Goal: Task Accomplishment & Management: Use online tool/utility

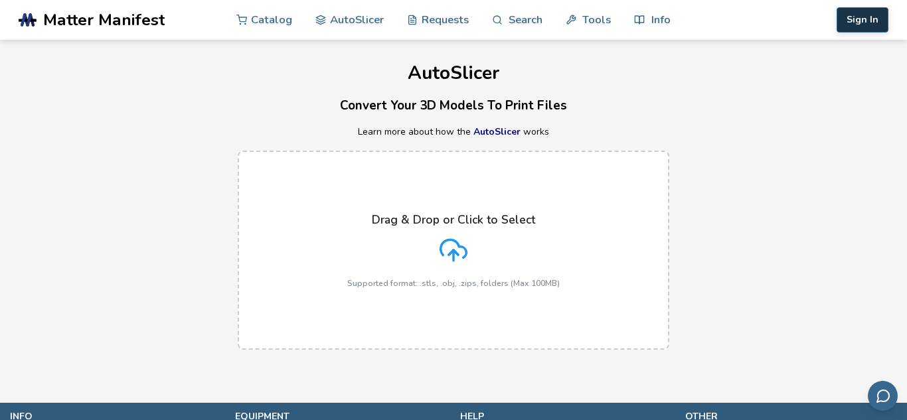
click at [844, 29] on button "Sign In" at bounding box center [862, 19] width 52 height 25
click at [860, 17] on button "Sign In" at bounding box center [862, 19] width 52 height 25
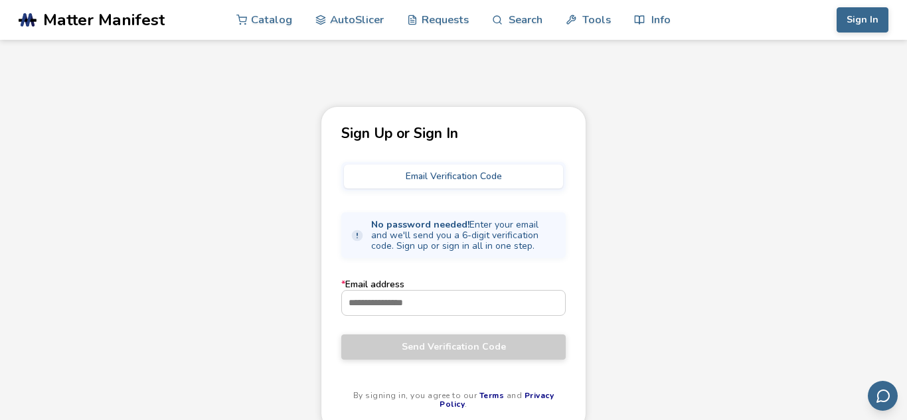
click at [848, 147] on div "Sign Up or Sign In Email Verification Code No password needed! Enter your email…" at bounding box center [453, 297] width 907 height 383
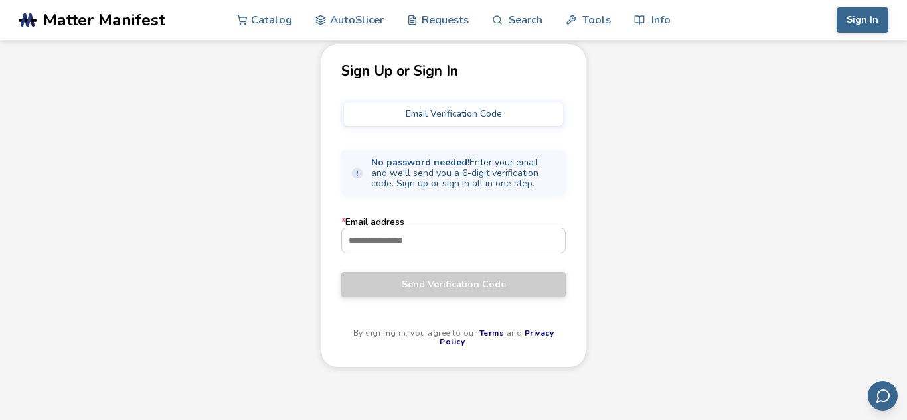
scroll to position [80, 0]
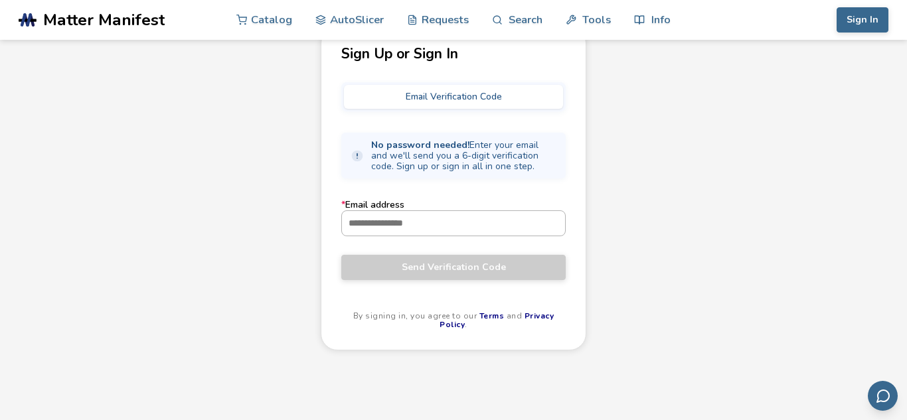
click at [384, 222] on input "* Email address" at bounding box center [453, 223] width 223 height 24
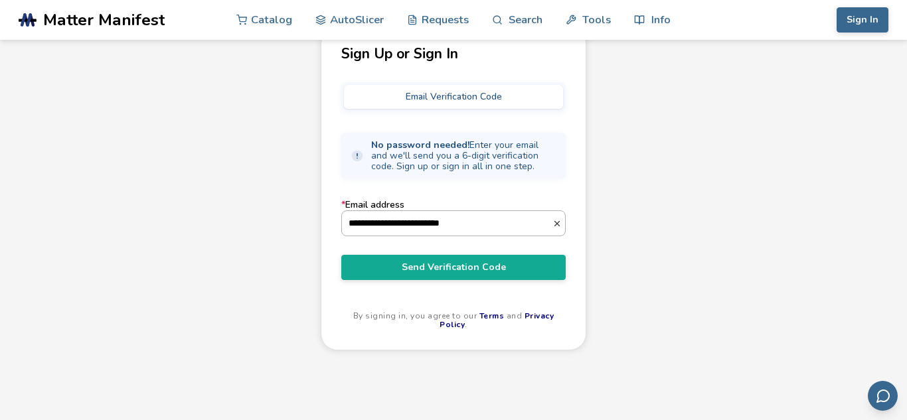
type input "**********"
click at [341, 255] on button "Send Verification Code" at bounding box center [453, 267] width 224 height 25
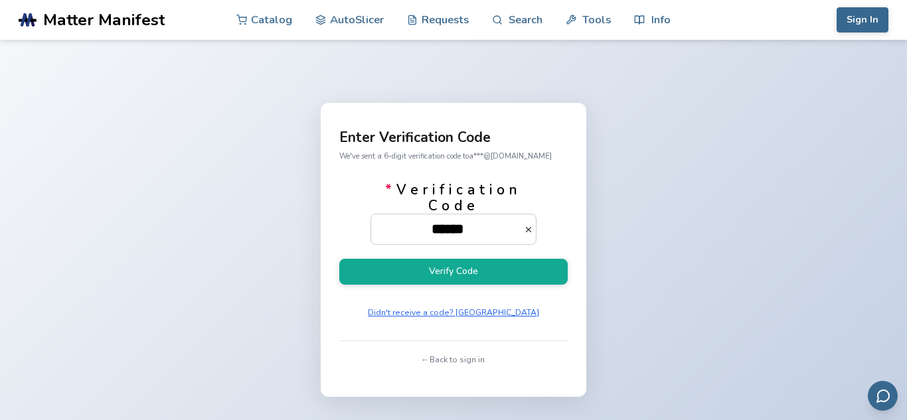
type input "******"
click at [339, 259] on button "Verify Code" at bounding box center [453, 272] width 228 height 26
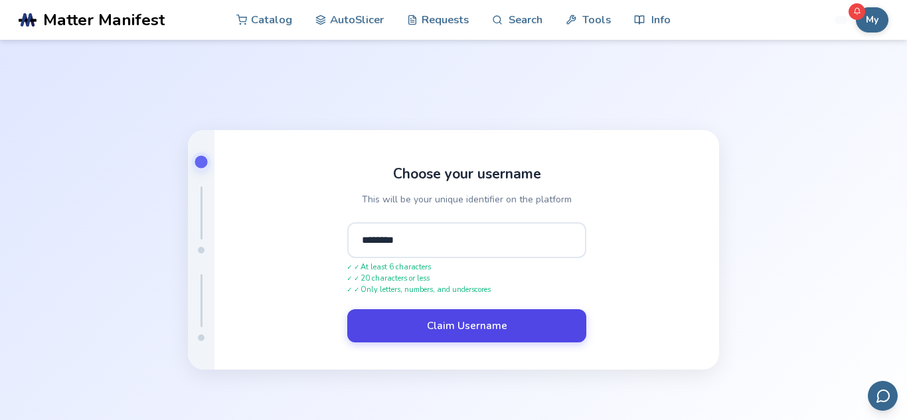
type input "********"
click at [453, 328] on button "Claim Username" at bounding box center [466, 325] width 239 height 33
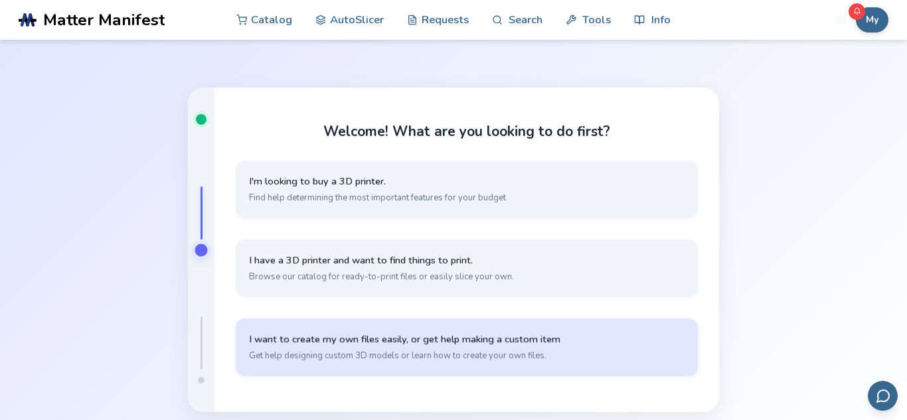
click at [476, 353] on span "Get help designing custom 3D models or learn how to create your own files." at bounding box center [466, 356] width 435 height 12
click at [679, 333] on span "I want to create my own files easily, or get help making a custom item" at bounding box center [466, 339] width 435 height 13
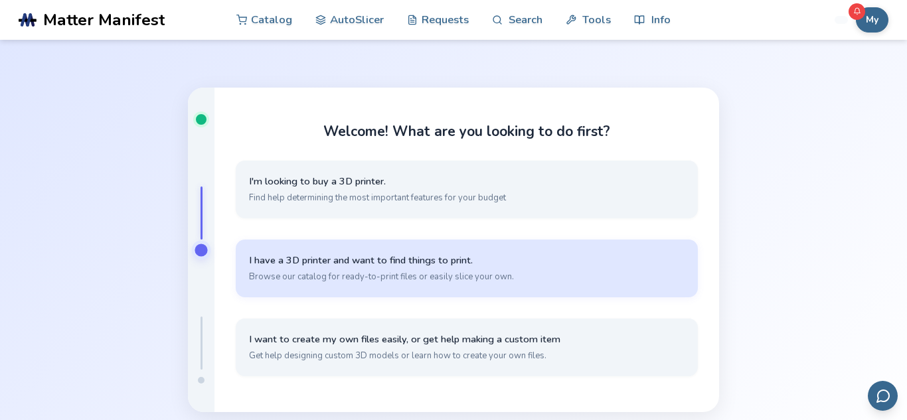
click at [333, 272] on span "Browse our catalog for ready-to-print files or easily slice your own." at bounding box center [466, 277] width 435 height 12
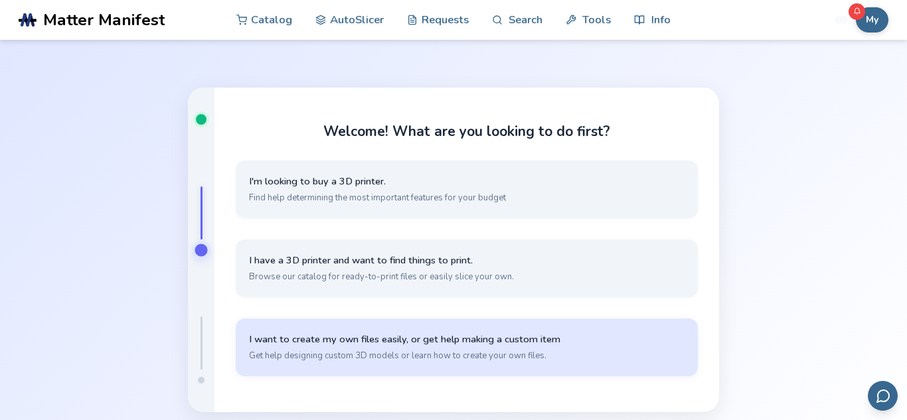
click at [445, 319] on button "I want to create my own files easily, or get help making a custom item Get help…" at bounding box center [467, 348] width 462 height 58
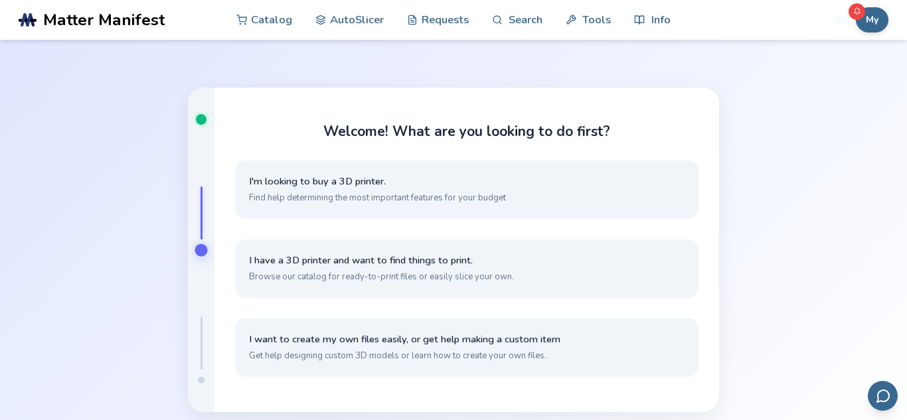
click at [788, 202] on div "Welcome! What are you looking to do first? I'm looking to buy a 3D printer. Fin…" at bounding box center [453, 250] width 907 height 420
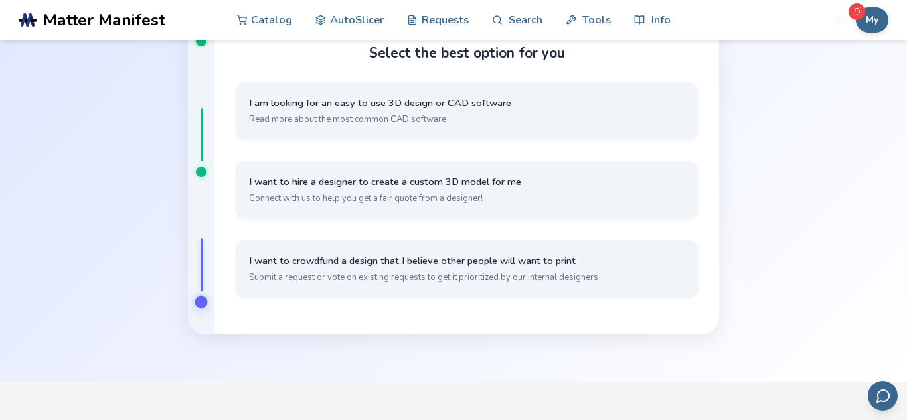
scroll to position [106, 0]
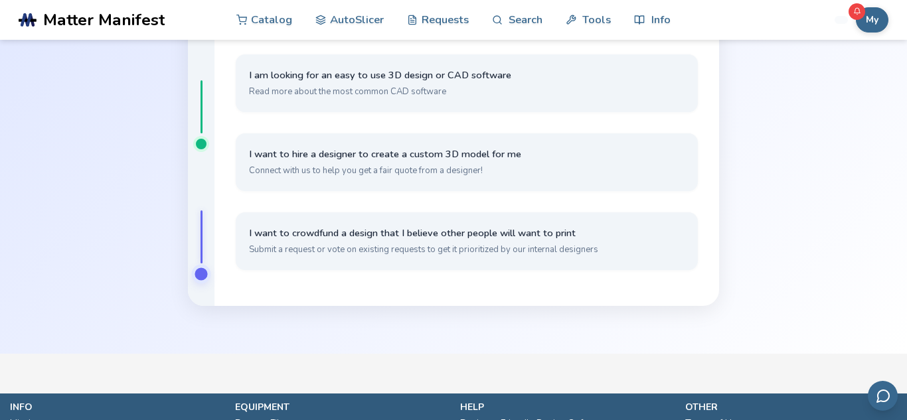
click at [820, 282] on div "Select the best option for you I am looking for an easy to use 3D design or CAD…" at bounding box center [453, 144] width 907 height 420
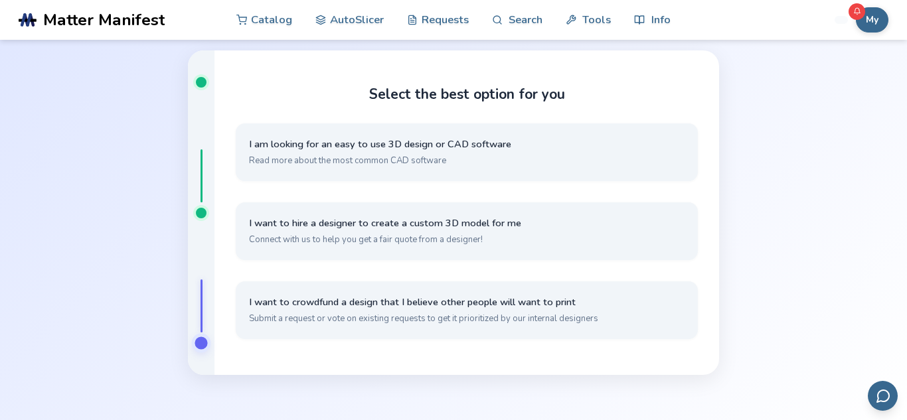
scroll to position [0, 0]
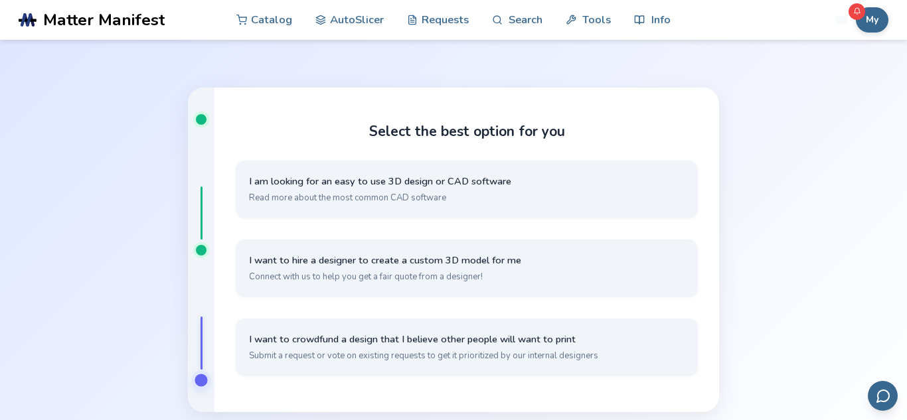
drag, startPoint x: 201, startPoint y: 194, endPoint x: 196, endPoint y: 141, distance: 52.6
click at [196, 141] on div at bounding box center [201, 250] width 27 height 325
click at [204, 119] on div at bounding box center [201, 119] width 11 height 11
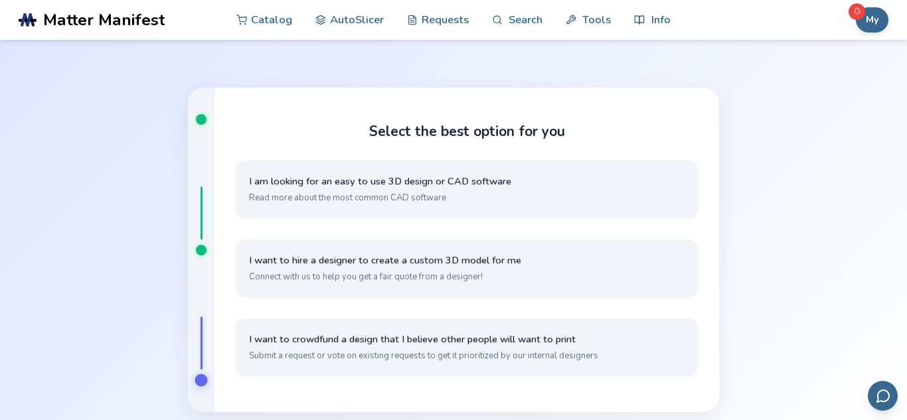
click at [196, 380] on div at bounding box center [200, 380] width 13 height 13
click at [198, 364] on div at bounding box center [201, 348] width 11 height 74
click at [879, 22] on button "My" at bounding box center [872, 19] width 33 height 25
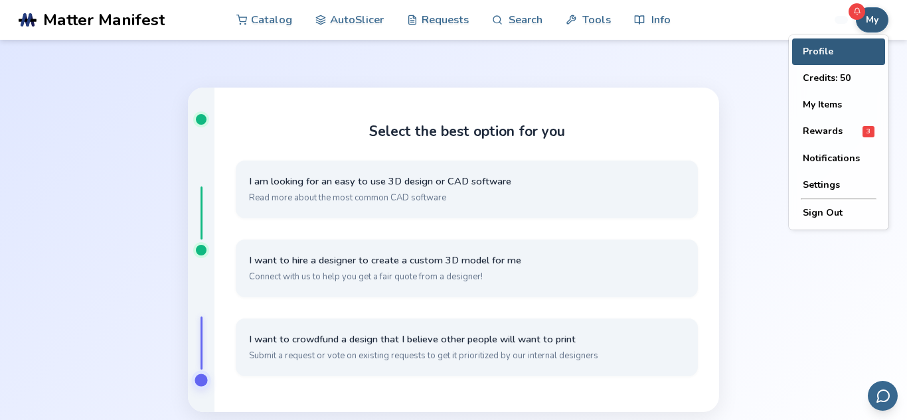
click at [854, 58] on button "Profile" at bounding box center [838, 51] width 93 height 27
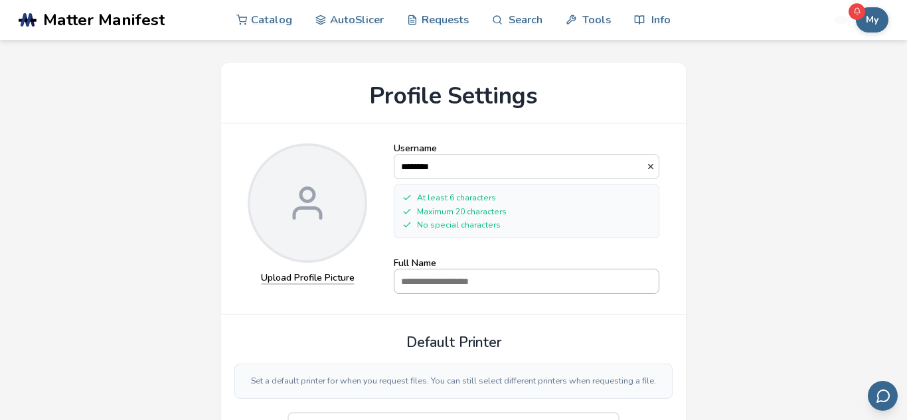
click at [494, 287] on input "Full Name" at bounding box center [526, 281] width 264 height 24
type input "******"
click at [753, 293] on div "**********" at bounding box center [453, 296] width 869 height 493
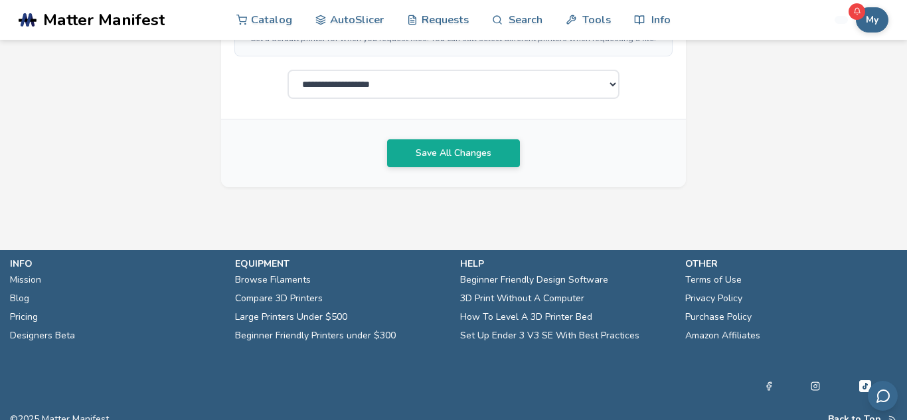
scroll to position [345, 0]
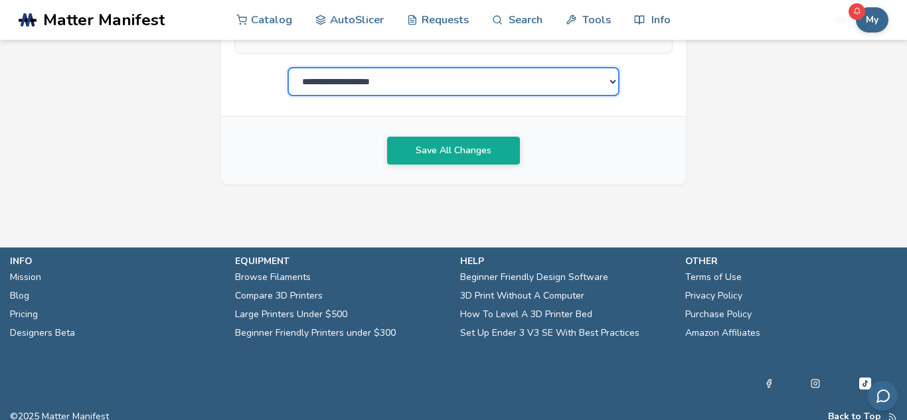
click at [609, 93] on select "**********" at bounding box center [453, 81] width 332 height 29
click at [358, 83] on select "**********" at bounding box center [453, 81] width 332 height 29
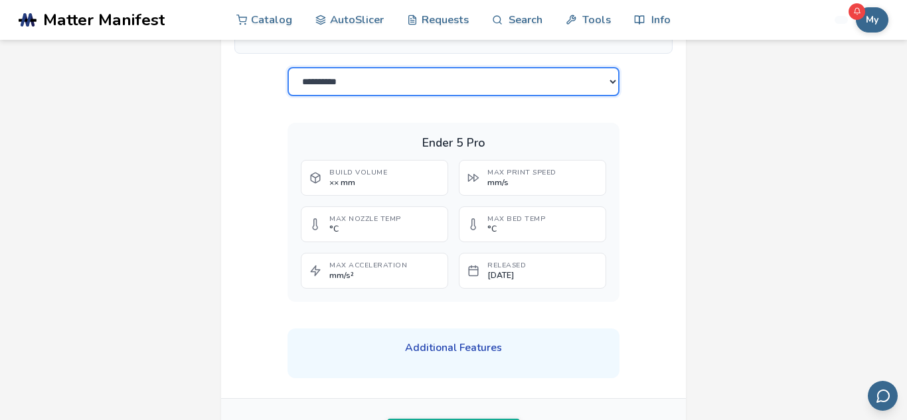
click at [359, 85] on select "**********" at bounding box center [453, 81] width 332 height 29
click at [287, 67] on select "**********" at bounding box center [453, 81] width 332 height 29
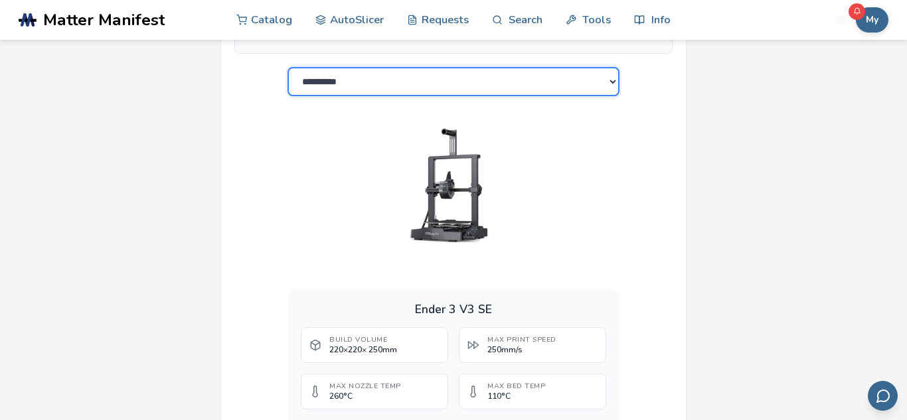
click at [462, 84] on select "**********" at bounding box center [453, 81] width 332 height 29
select select "**********"
click at [287, 67] on select "**********" at bounding box center [453, 81] width 332 height 29
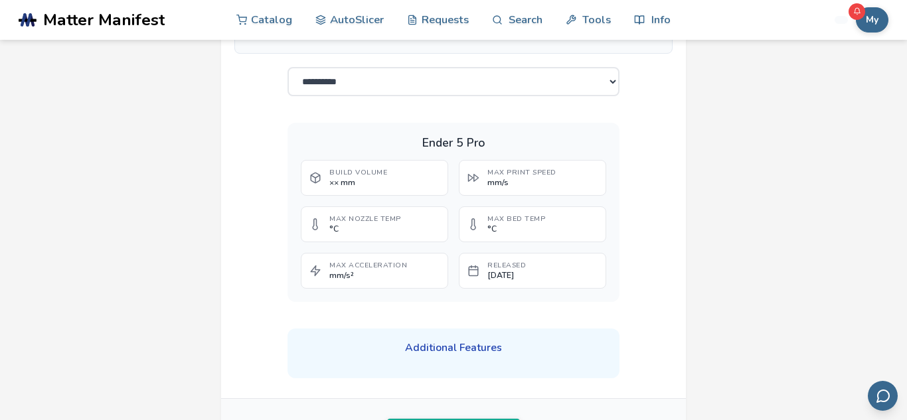
click at [704, 259] on div "**********" at bounding box center [453, 92] width 869 height 775
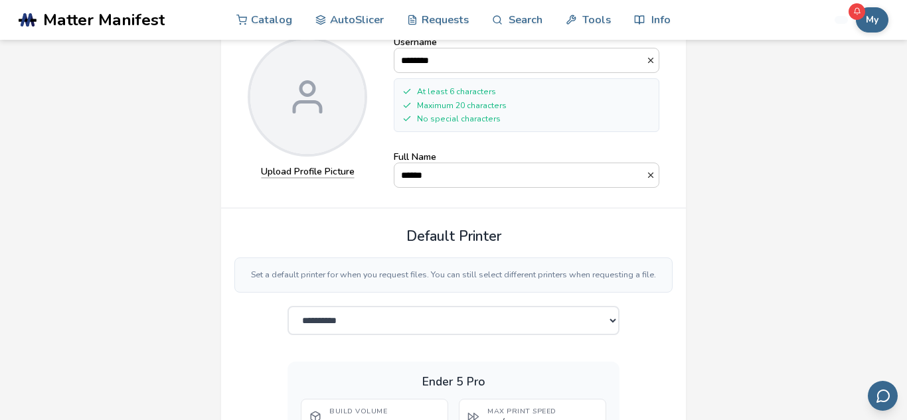
scroll to position [80, 0]
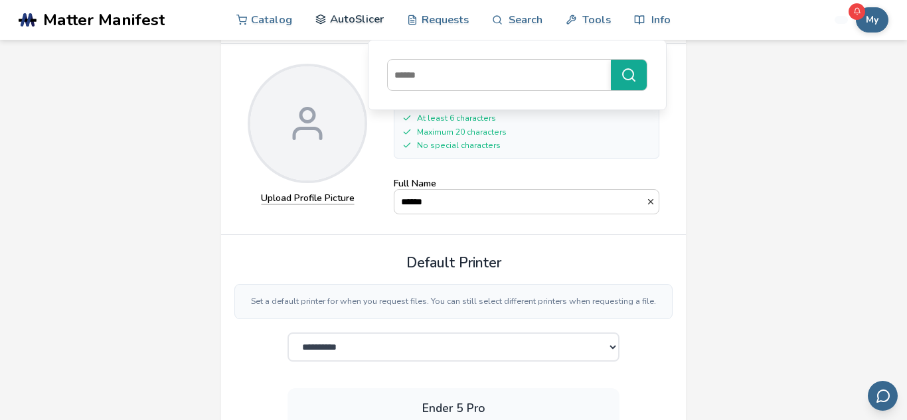
click at [350, 17] on link "AutoSlicer" at bounding box center [349, 19] width 68 height 40
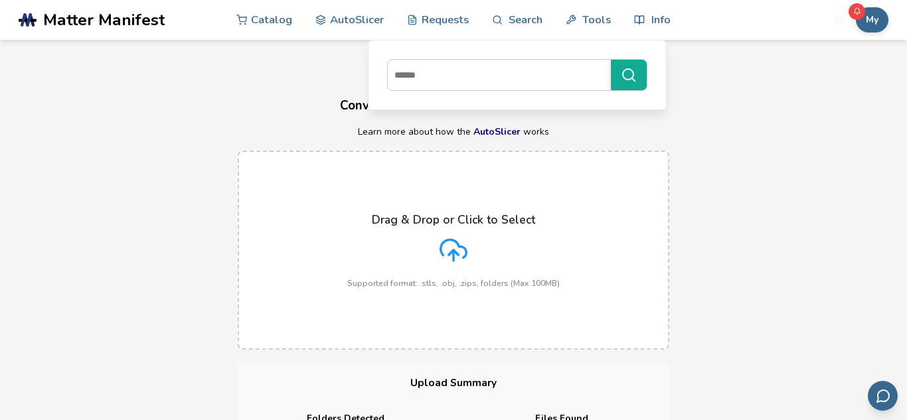
click at [757, 211] on div "Drag & Drop or Click to Select Supported format: .stls, .obj, .zips, folders (M…" at bounding box center [453, 250] width 907 height 226
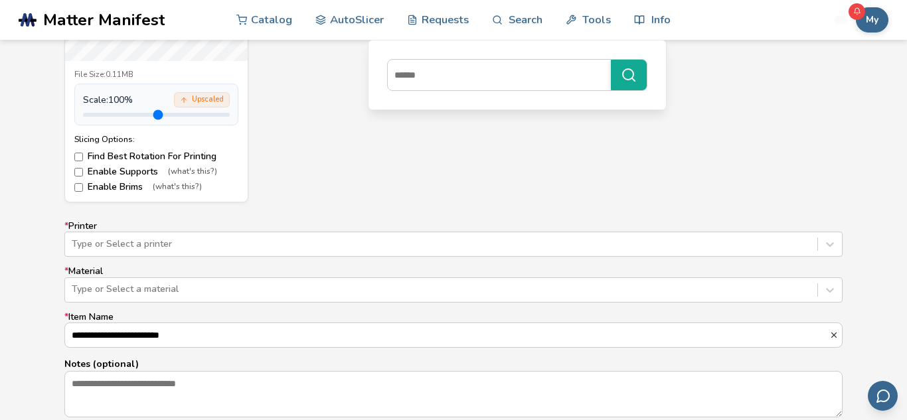
scroll to position [690, 0]
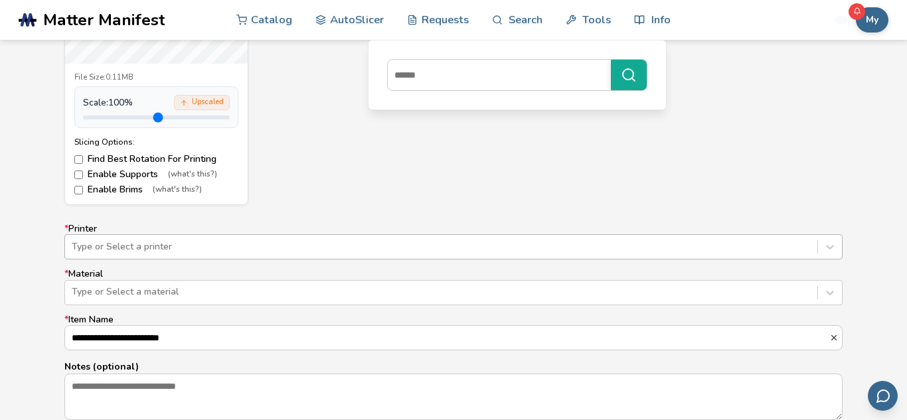
click at [346, 249] on div "Type or Select a printer" at bounding box center [453, 246] width 778 height 25
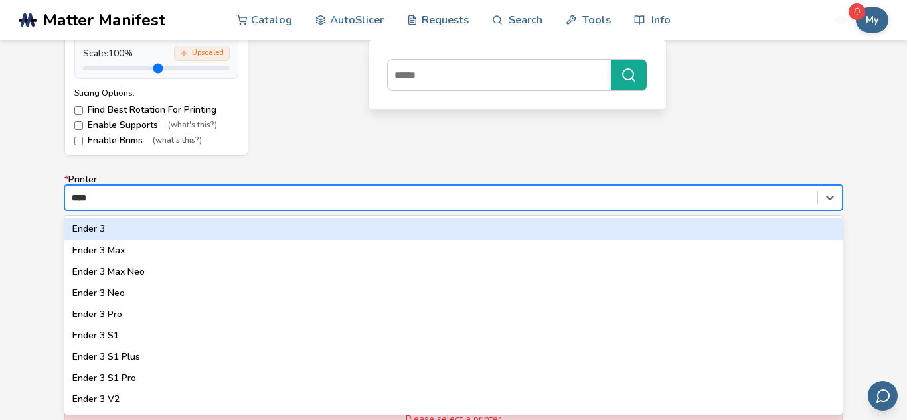
type input "*****"
click at [333, 230] on div "Ender 3" at bounding box center [453, 228] width 778 height 21
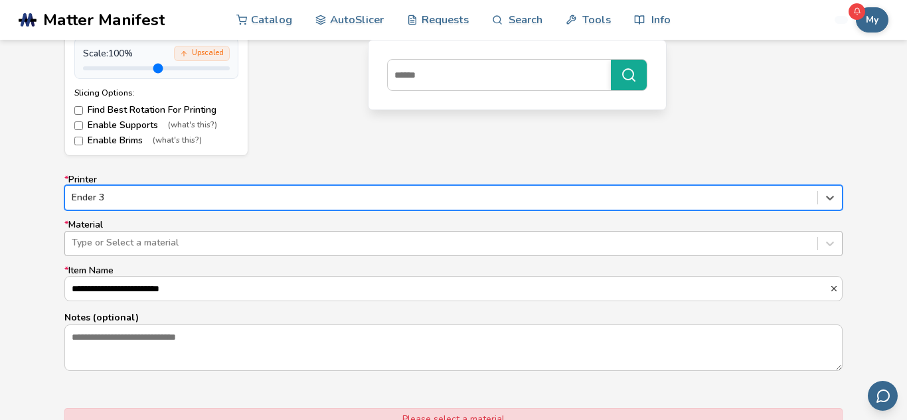
click at [287, 244] on div at bounding box center [441, 242] width 739 height 13
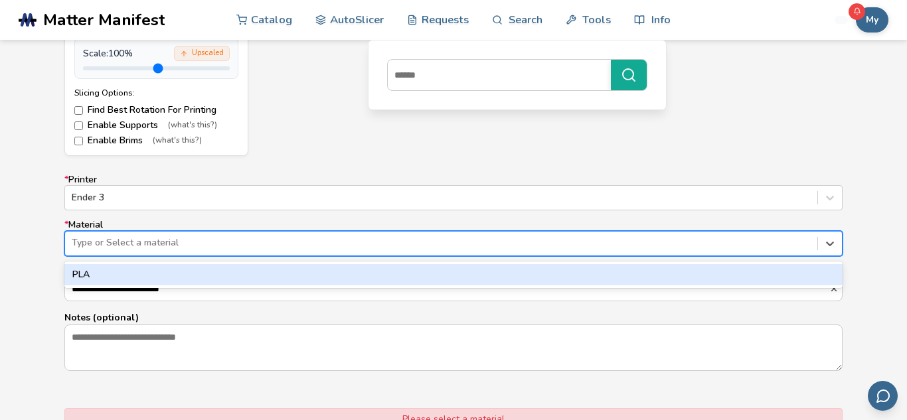
click at [299, 271] on div "PLA" at bounding box center [453, 274] width 778 height 21
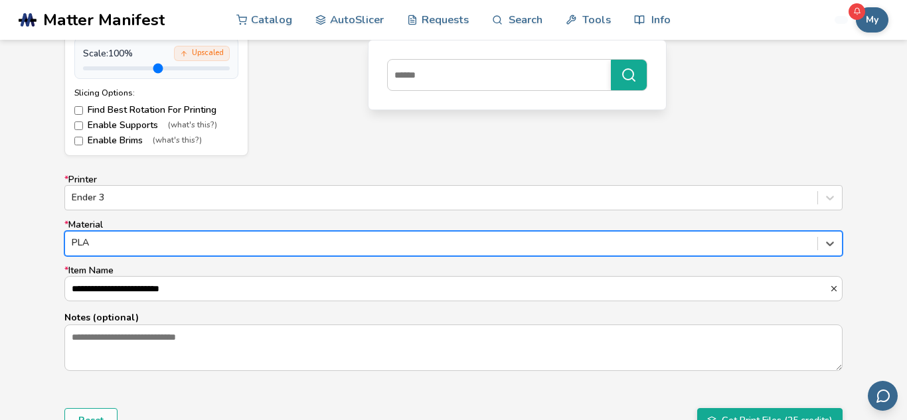
click at [889, 181] on div "**********" at bounding box center [453, 111] width 907 height 748
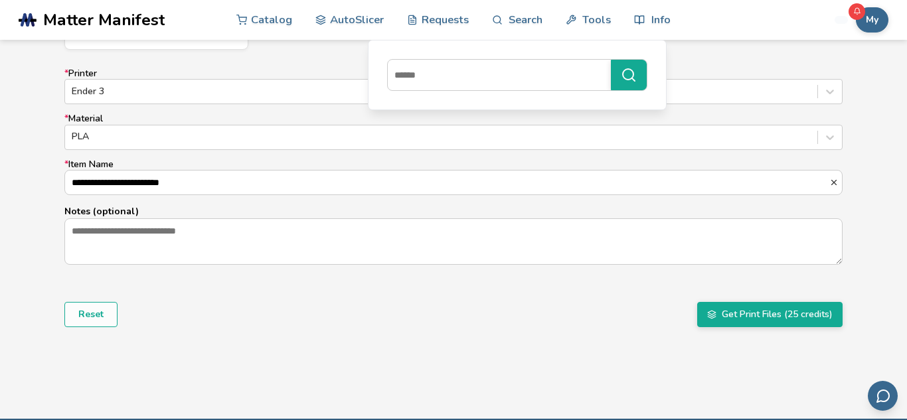
scroll to position [872, 0]
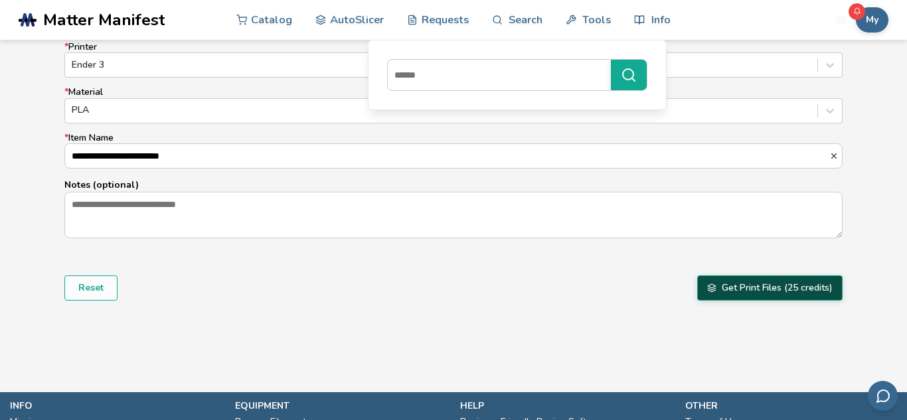
click at [749, 287] on button "Get Print Files (25 credits)" at bounding box center [769, 287] width 145 height 25
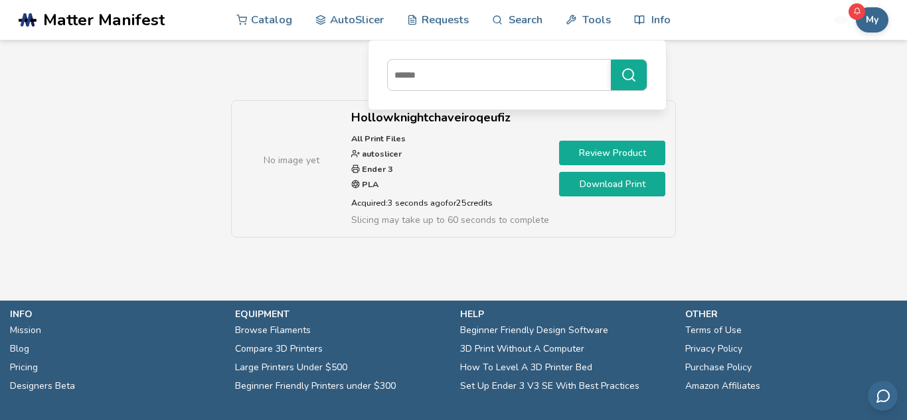
click at [599, 185] on link "Download Print" at bounding box center [612, 184] width 106 height 25
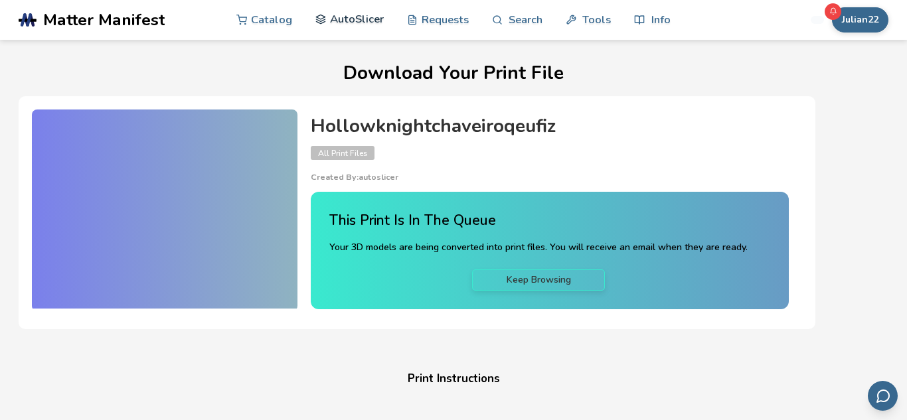
click at [372, 14] on link "AutoSlicer" at bounding box center [349, 19] width 68 height 40
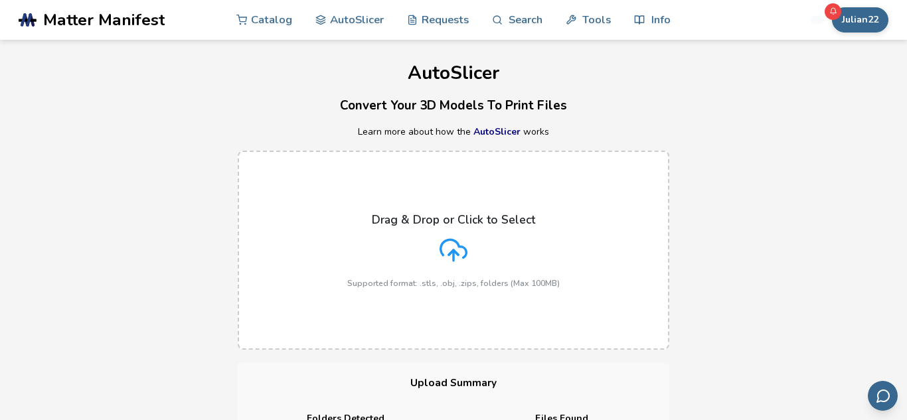
click at [767, 173] on div "Drag & Drop or Click to Select Supported format: .stls, .obj, .zips, folders (M…" at bounding box center [453, 250] width 907 height 226
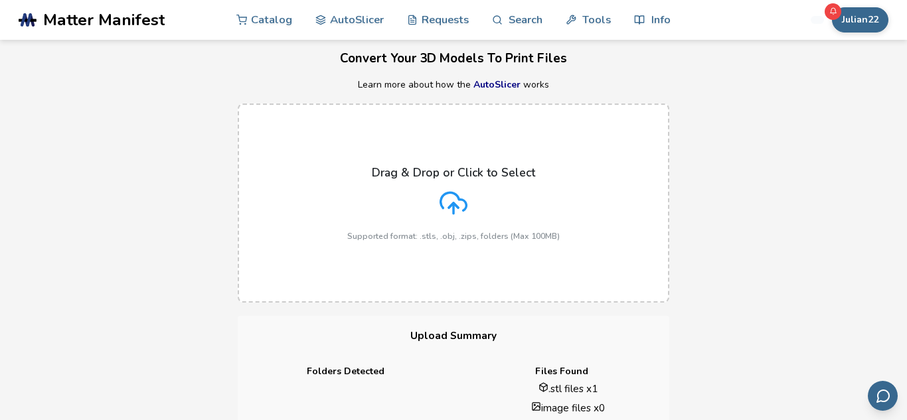
scroll to position [133, 0]
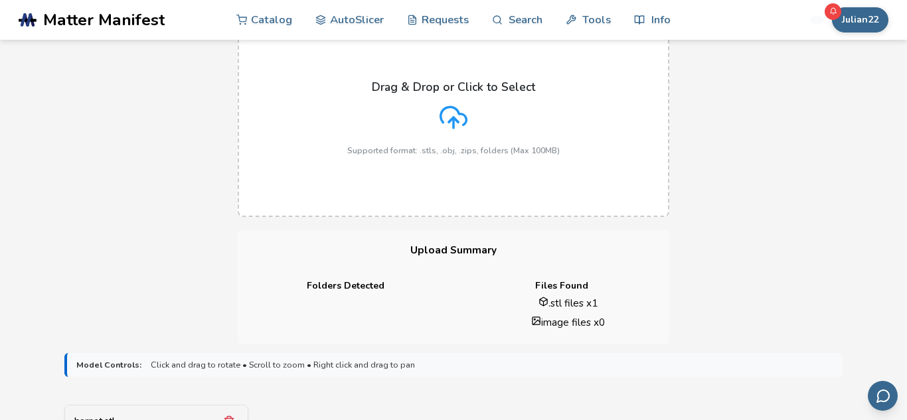
click at [792, 176] on div "Drag & Drop or Click to Select Supported format: .stls, .obj, .zips, folders (M…" at bounding box center [453, 118] width 907 height 226
click at [797, 161] on div "Drag & Drop or Click to Select Supported format: .stls, .obj, .zips, folders (M…" at bounding box center [453, 118] width 907 height 226
click at [822, 145] on div "Drag & Drop or Click to Select Supported format: .stls, .obj, .zips, folders (M…" at bounding box center [453, 118] width 907 height 226
click at [136, 412] on div "hornet.stl" at bounding box center [156, 422] width 183 height 33
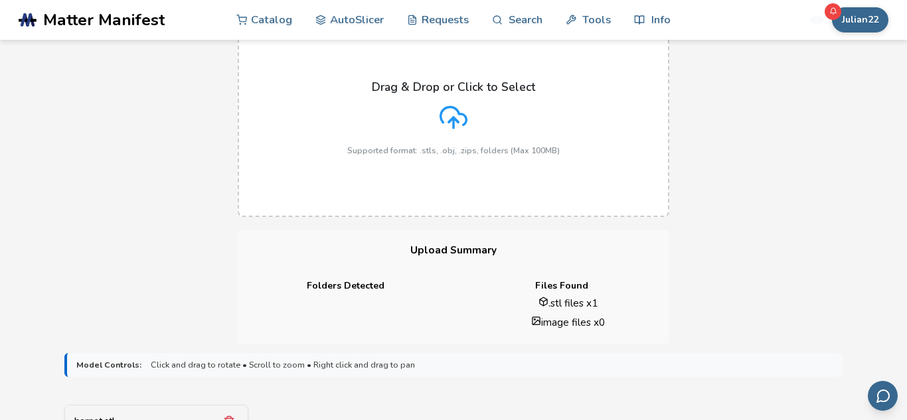
scroll to position [770, 0]
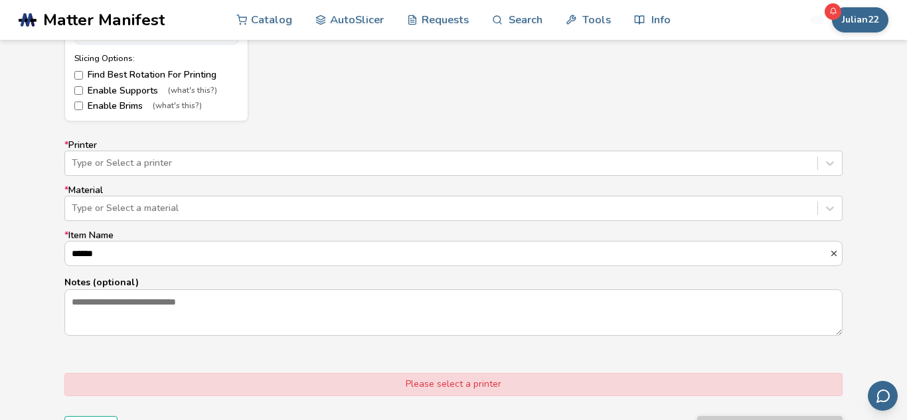
click at [564, 144] on label "* Printer Type or Select a printer" at bounding box center [453, 158] width 778 height 36
click at [506, 164] on div at bounding box center [441, 163] width 739 height 13
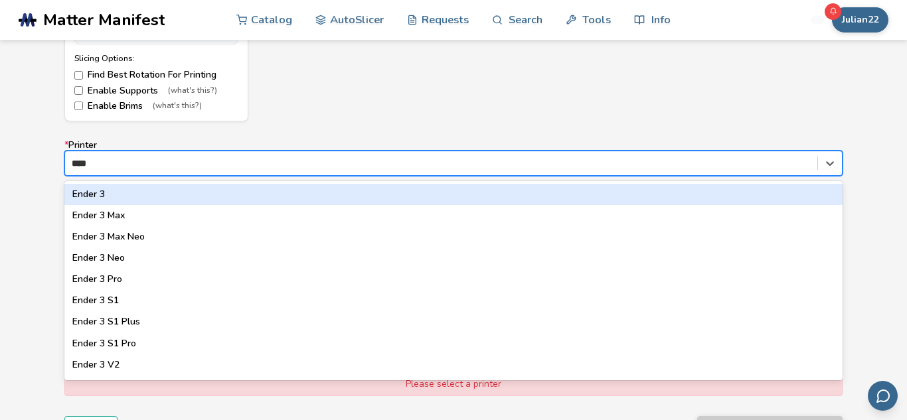
type input "*****"
click at [481, 193] on div "Ender 3" at bounding box center [453, 194] width 778 height 21
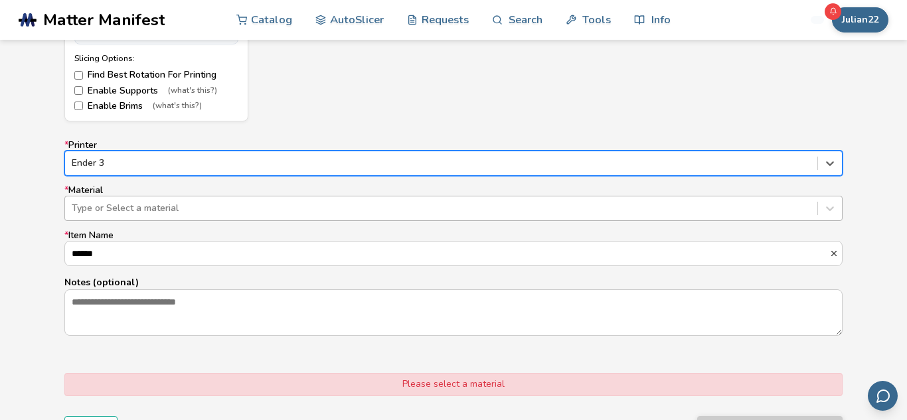
click at [335, 204] on div at bounding box center [441, 208] width 739 height 13
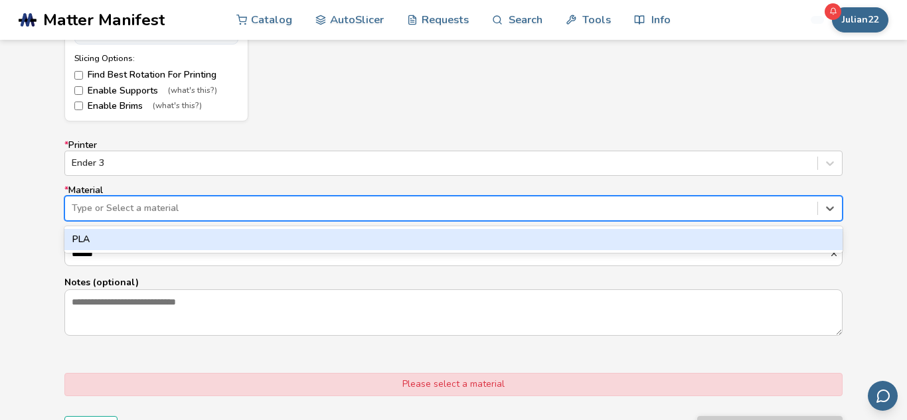
click at [334, 242] on div "PLA" at bounding box center [453, 239] width 778 height 21
click at [503, 402] on form "Model Controls: Click and drag to rotate • Scroll to zoom • Right click and dra…" at bounding box center [453, 78] width 796 height 743
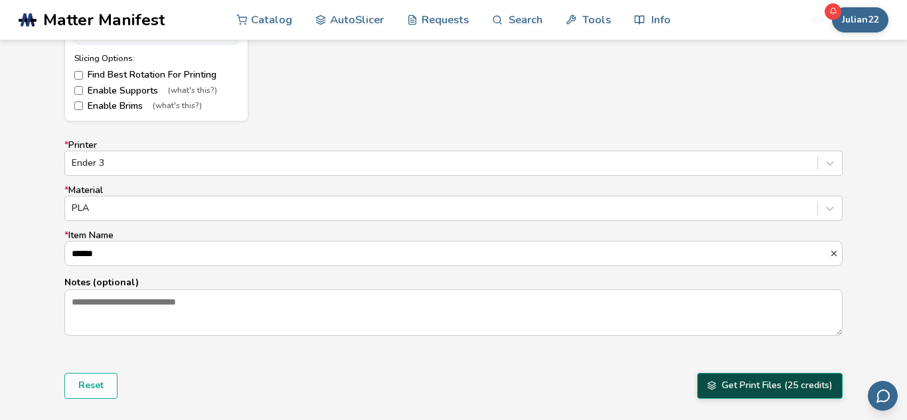
click at [741, 385] on button "Get Print Files (25 credits)" at bounding box center [769, 385] width 145 height 25
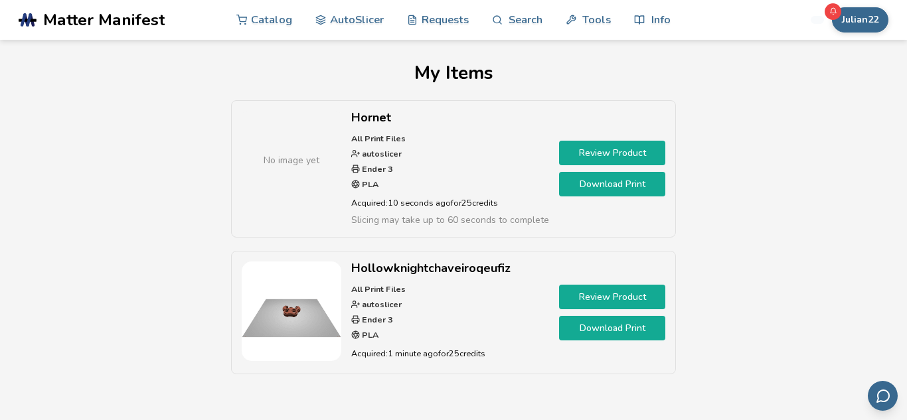
click at [589, 184] on link "Download Print" at bounding box center [612, 184] width 106 height 25
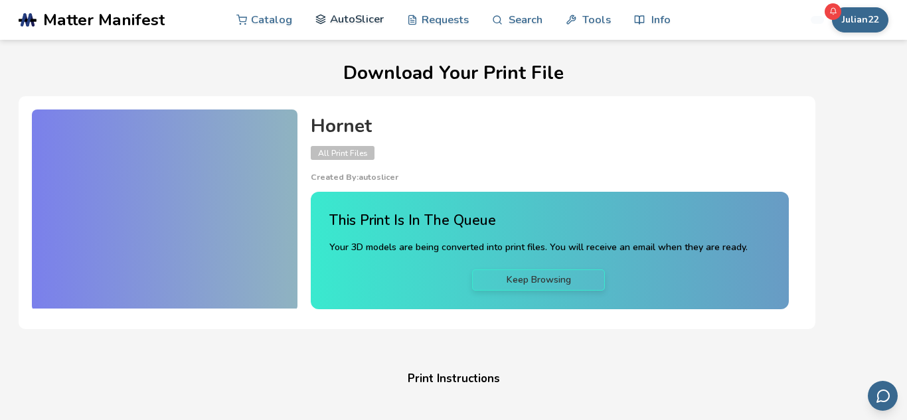
click at [346, 27] on link "AutoSlicer" at bounding box center [349, 19] width 68 height 40
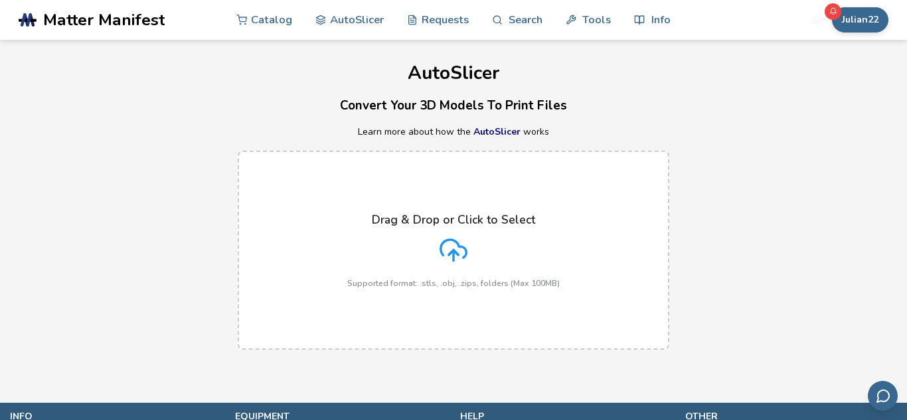
click at [820, 139] on div "Drag & Drop or Click to Select Supported format: .stls, .obj, .zips, folders (M…" at bounding box center [453, 250] width 907 height 226
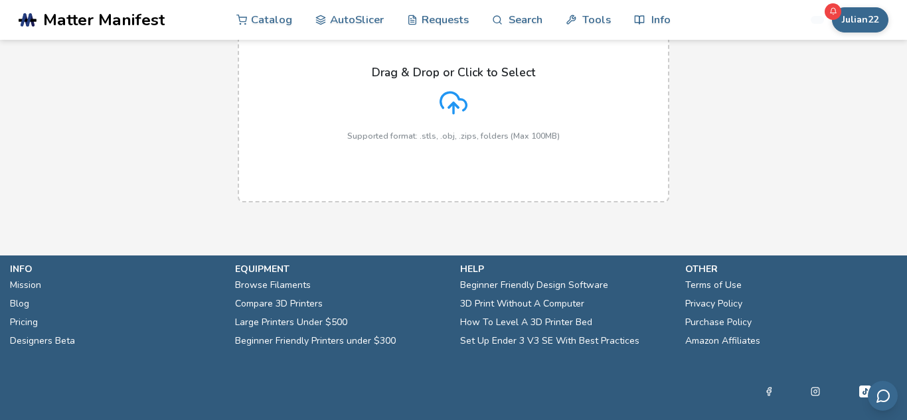
scroll to position [164, 0]
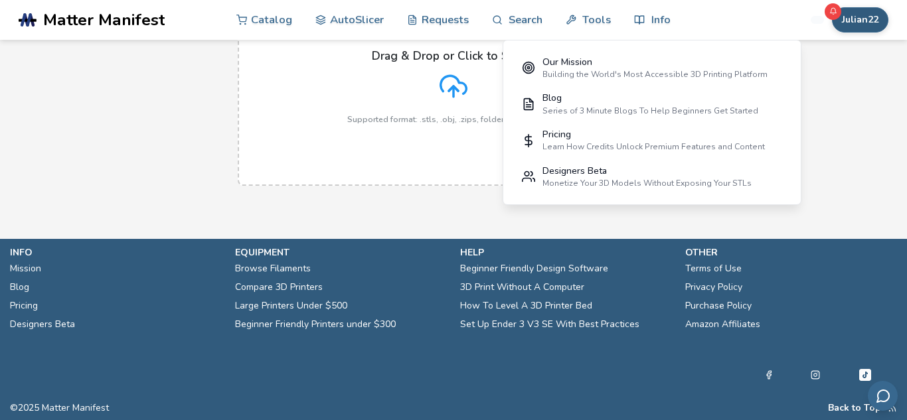
click at [860, 26] on button "Julian22" at bounding box center [860, 19] width 56 height 25
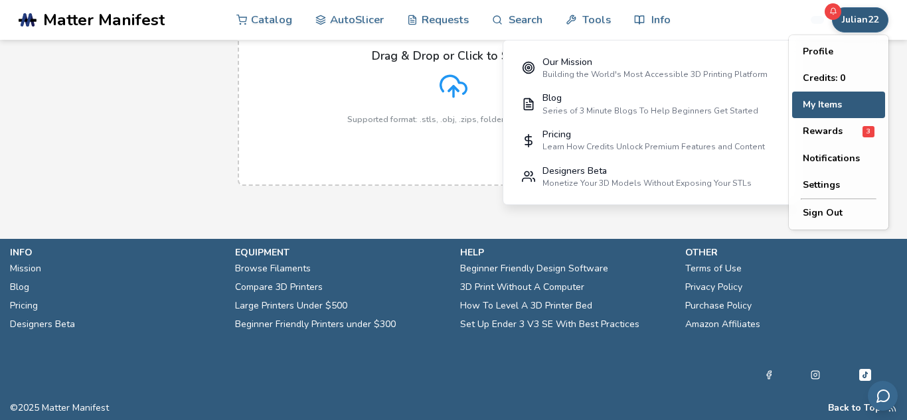
click at [846, 108] on button "My Items" at bounding box center [838, 105] width 93 height 27
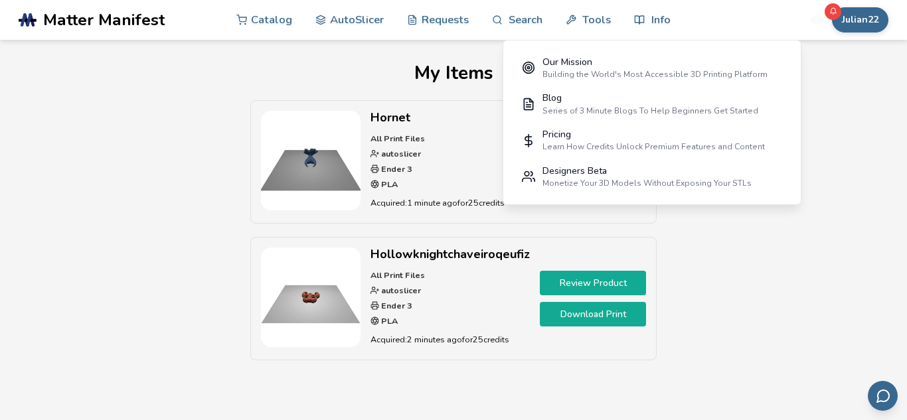
click at [602, 315] on link "Download Print" at bounding box center [593, 314] width 106 height 25
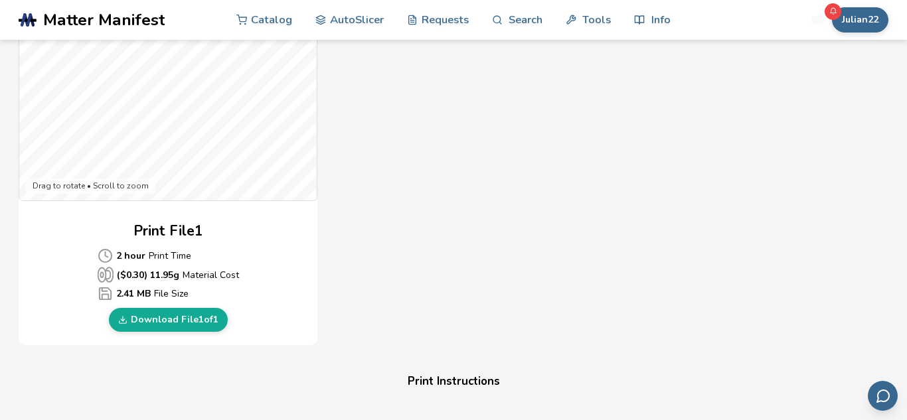
scroll to position [478, 0]
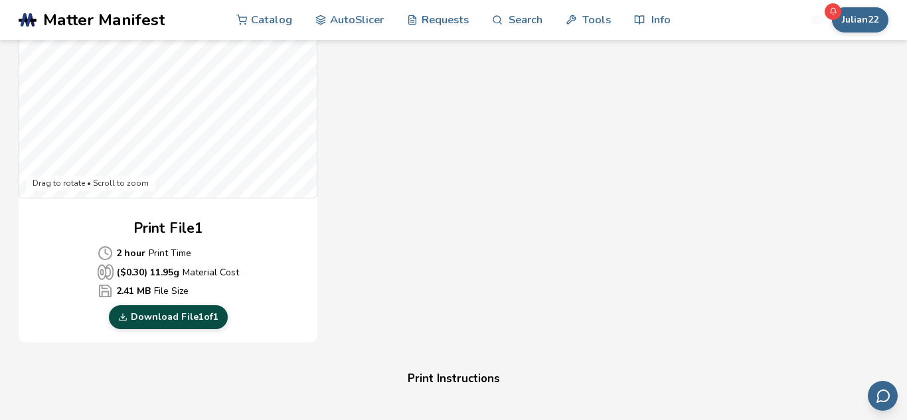
click at [178, 318] on link "Download File 1 of 1" at bounding box center [168, 317] width 119 height 24
click at [830, 240] on div "Download Your Print File Hollowknightchaveiroqeufiz All Print Files Created By:…" at bounding box center [453, 287] width 869 height 1404
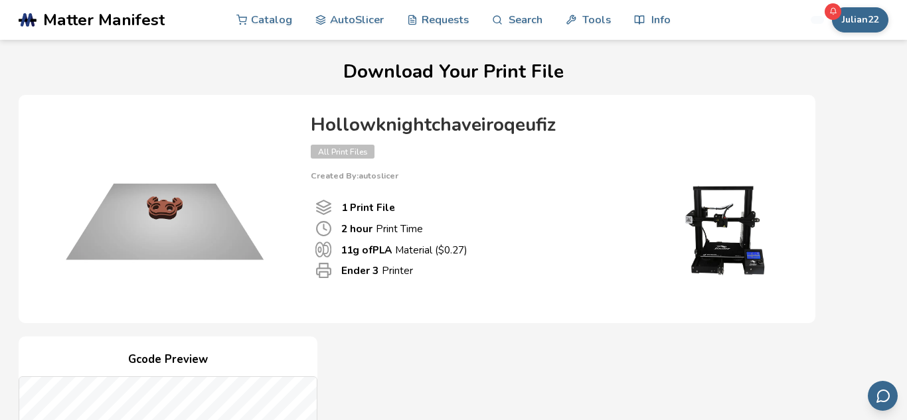
scroll to position [0, 0]
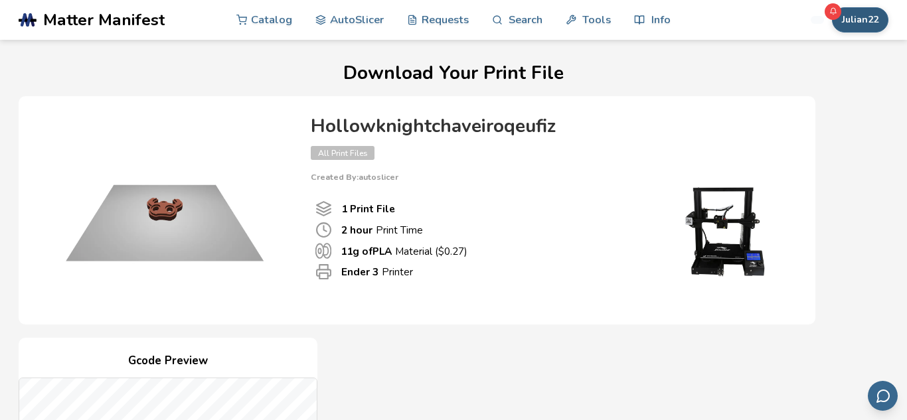
click at [856, 19] on button "Julian22" at bounding box center [860, 19] width 56 height 25
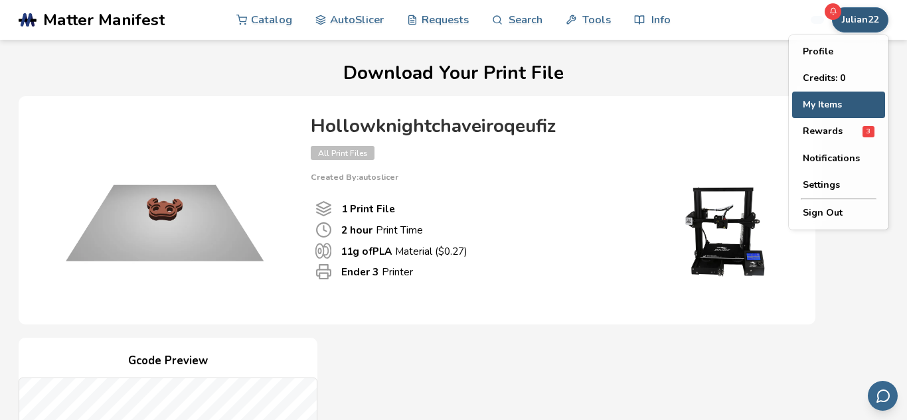
click at [830, 106] on button "My Items" at bounding box center [838, 105] width 93 height 27
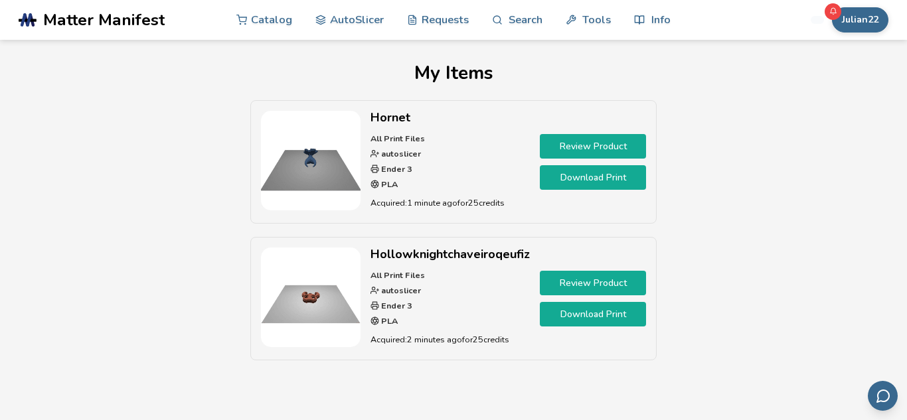
click at [587, 179] on link "Download Print" at bounding box center [593, 177] width 106 height 25
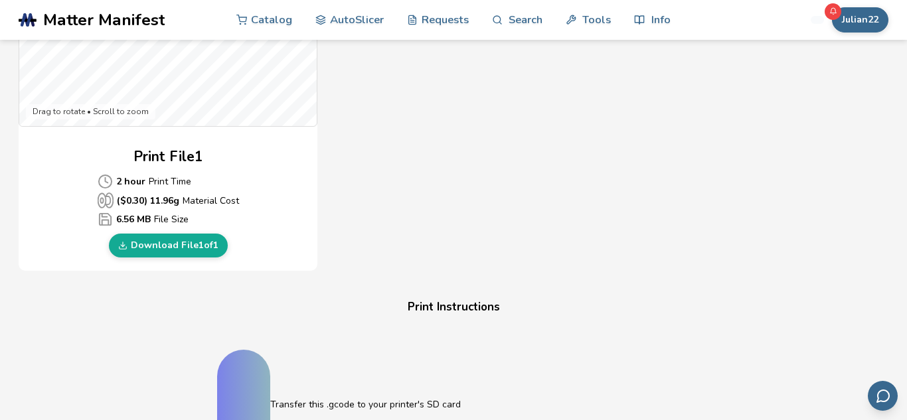
scroll to position [558, 0]
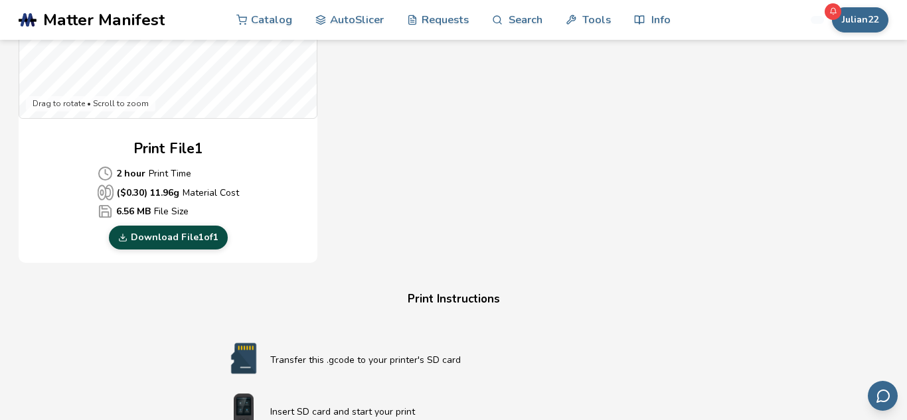
click at [203, 239] on link "Download File 1 of 1" at bounding box center [168, 238] width 119 height 24
click at [771, 81] on div "Gcode Preview Drag to rotate • Scroll to zoom Print File 1 2 hour Print Time ($…" at bounding box center [417, 21] width 796 height 483
click at [755, 210] on div "Gcode Preview Drag to rotate • Scroll to zoom Print File 1 2 hour Print Time ($…" at bounding box center [417, 21] width 796 height 483
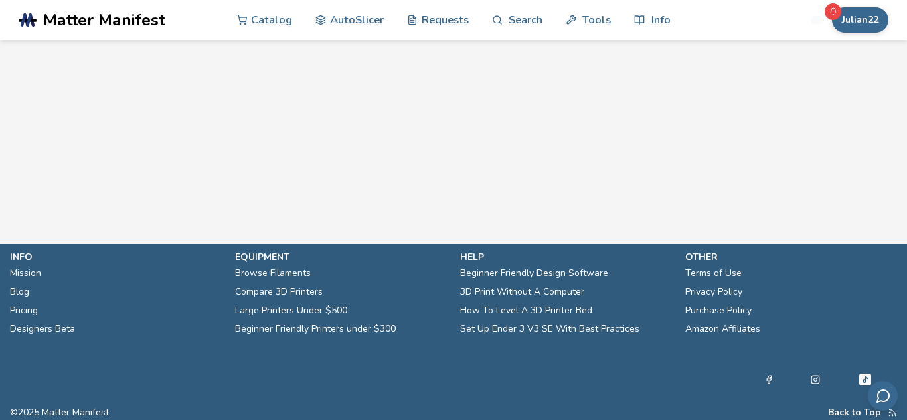
scroll to position [1159, 0]
